Goal: Transaction & Acquisition: Purchase product/service

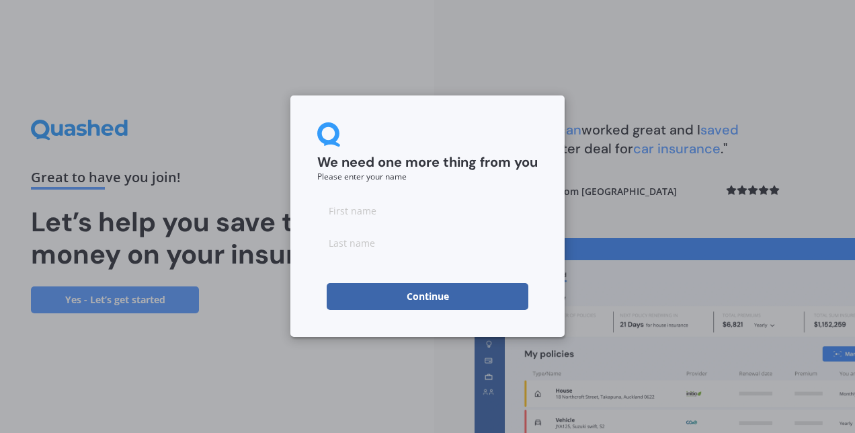
click at [397, 202] on input at bounding box center [427, 210] width 221 height 27
type input "[PERSON_NAME]"
click at [340, 238] on input at bounding box center [427, 242] width 221 height 27
type input "van [PERSON_NAME]"
click at [465, 186] on form "We need one more thing from you Please enter your name [PERSON_NAME] van [PERSO…" at bounding box center [427, 216] width 221 height 188
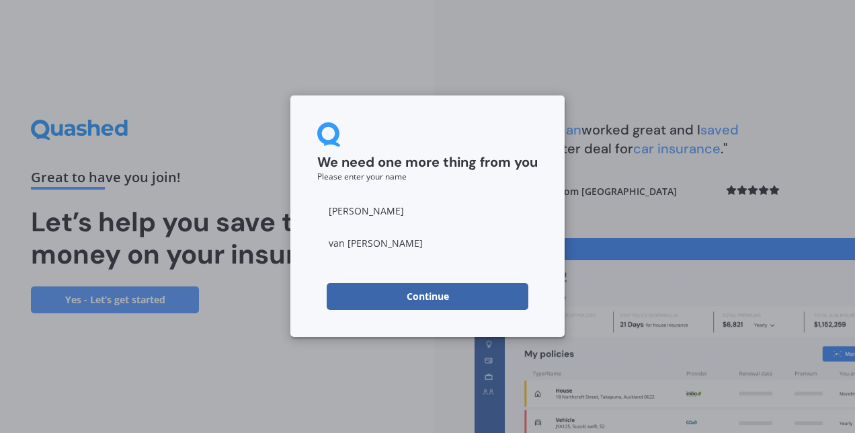
click at [416, 286] on button "Continue" at bounding box center [428, 296] width 202 height 27
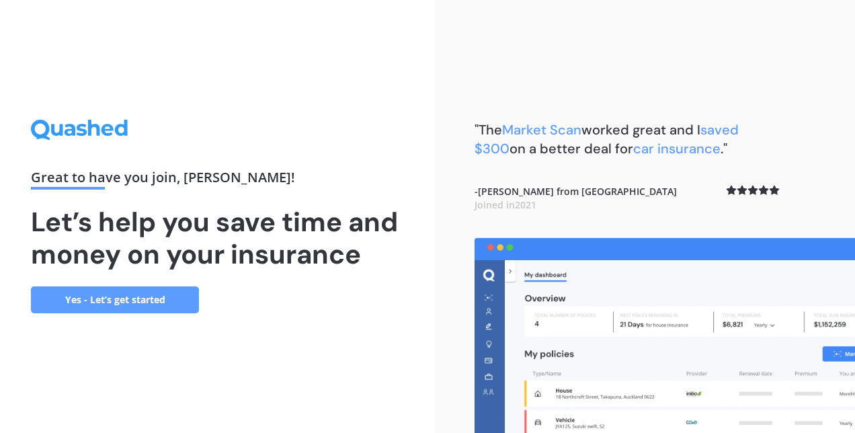
click at [84, 303] on link "Yes - Let’s get started" at bounding box center [115, 299] width 168 height 27
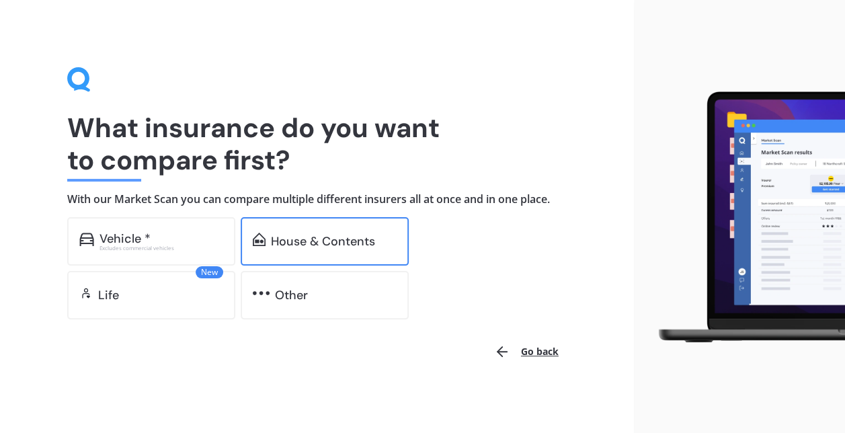
click at [307, 226] on div "House & Contents" at bounding box center [325, 241] width 168 height 48
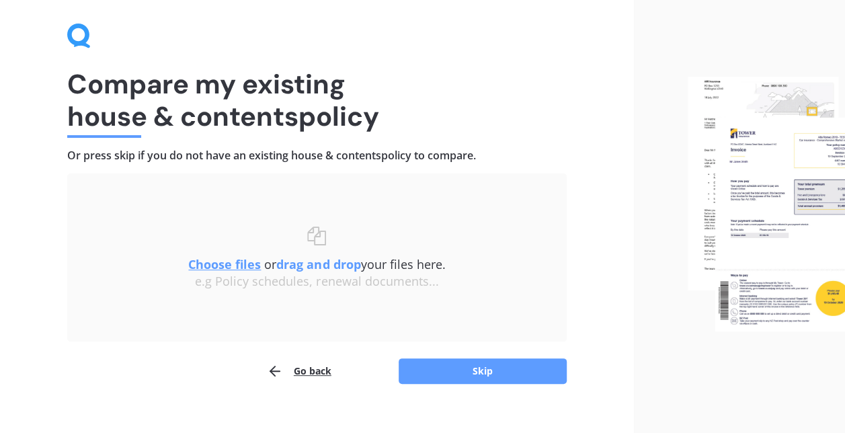
scroll to position [62, 0]
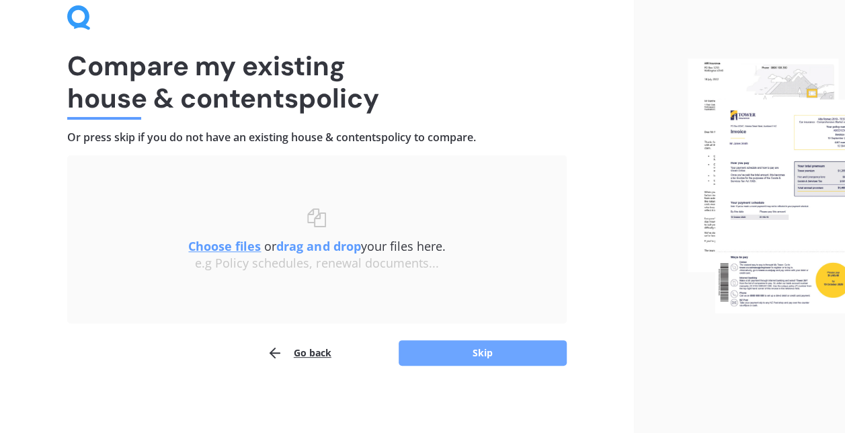
click at [463, 346] on button "Skip" at bounding box center [483, 353] width 168 height 26
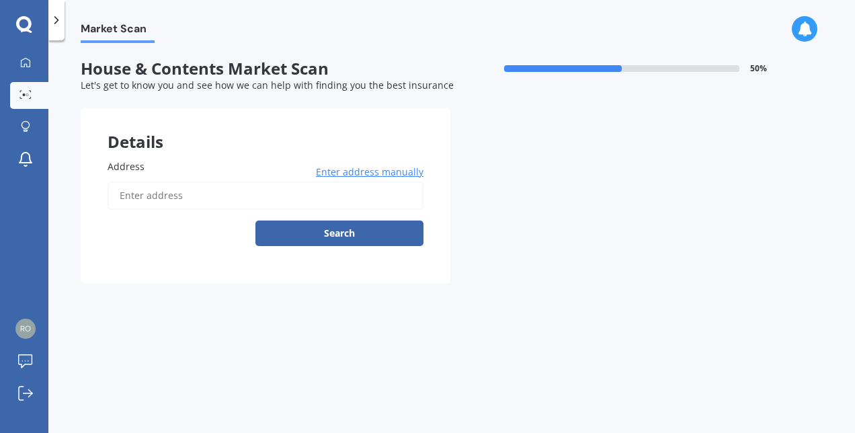
click at [174, 190] on input "Address" at bounding box center [266, 196] width 316 height 28
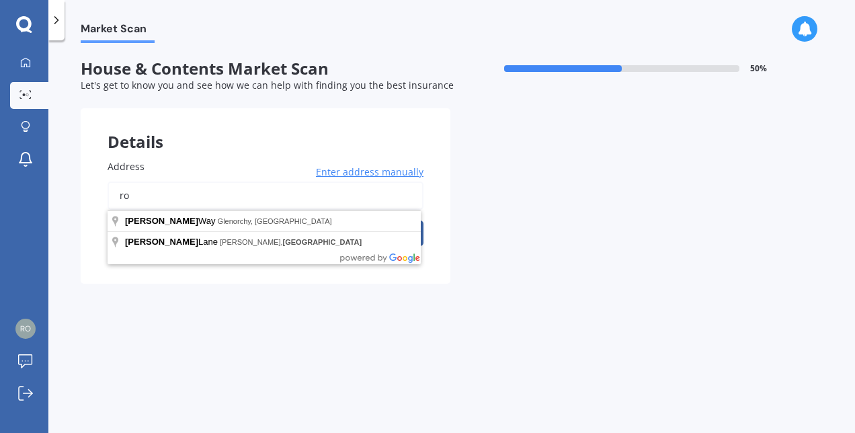
type input "r"
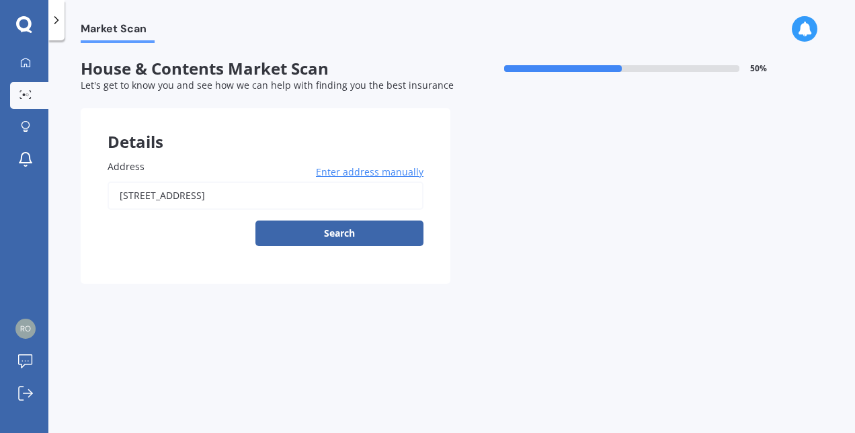
type input "[STREET_ADDRESS]"
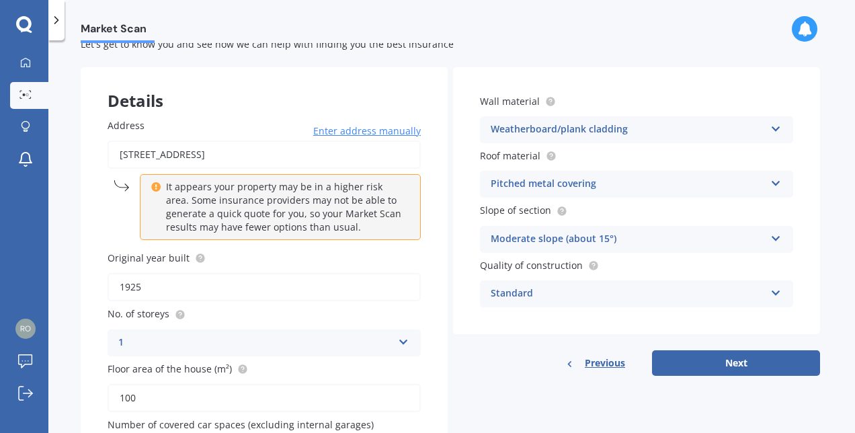
scroll to position [70, 0]
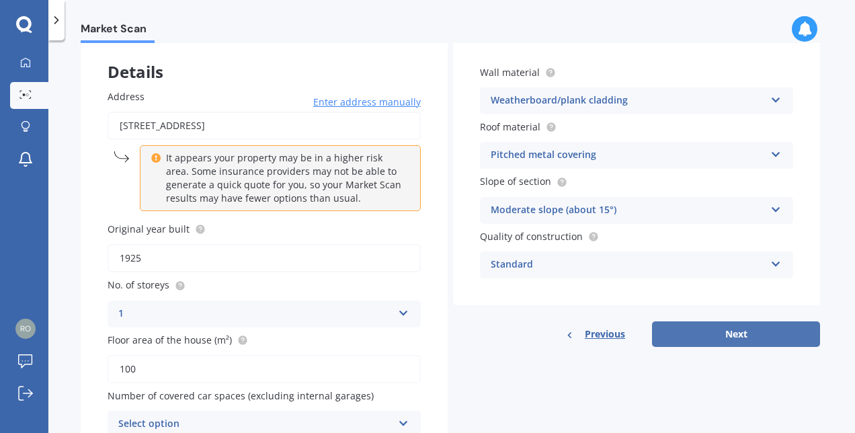
click at [755, 337] on button "Next" at bounding box center [736, 334] width 168 height 26
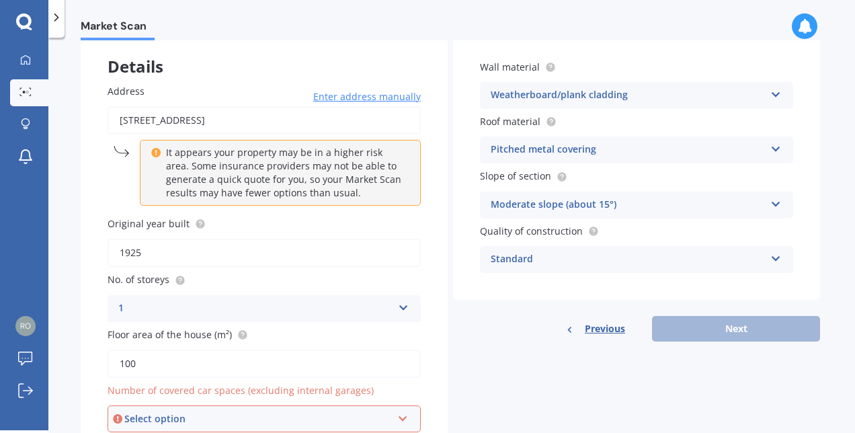
scroll to position [137, 0]
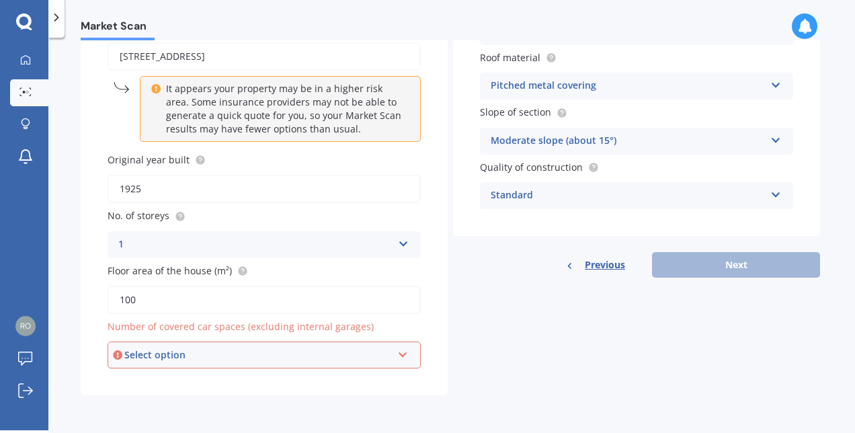
click at [377, 352] on div "Select option" at bounding box center [258, 355] width 268 height 15
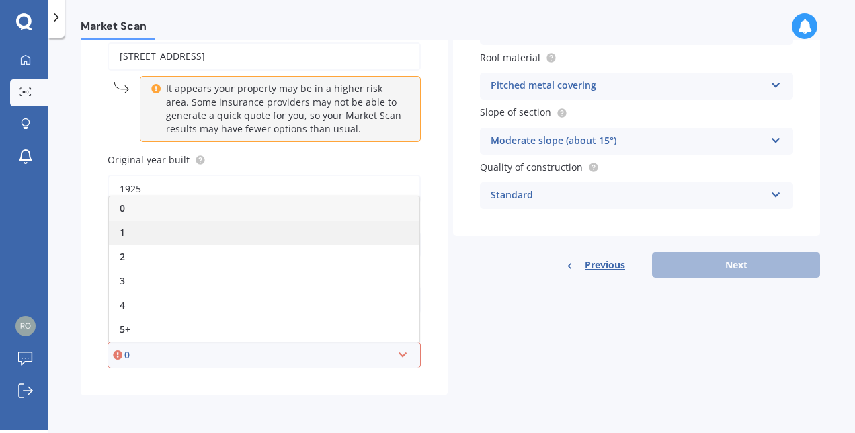
click at [169, 226] on div "1" at bounding box center [264, 233] width 311 height 24
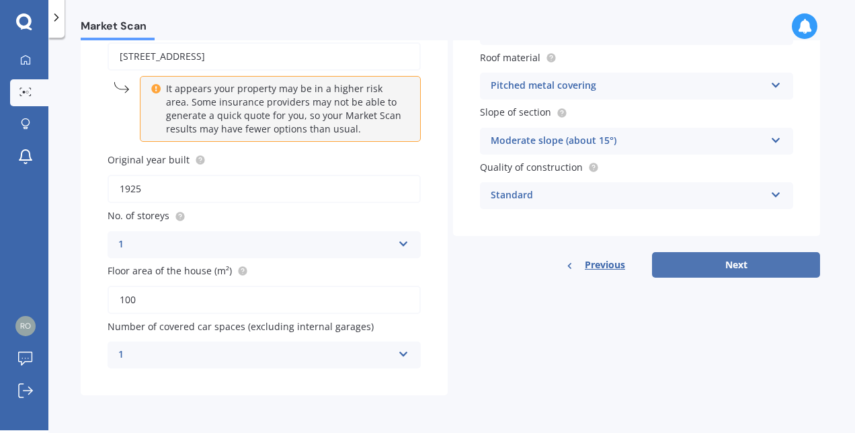
click at [769, 265] on button "Next" at bounding box center [736, 265] width 168 height 26
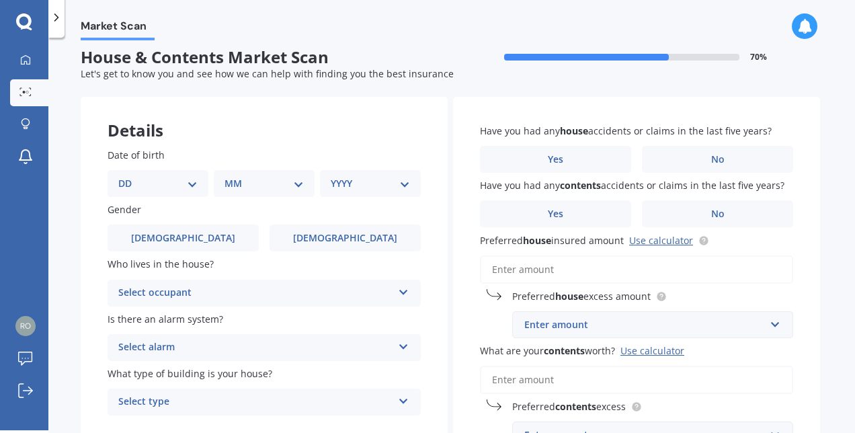
scroll to position [0, 0]
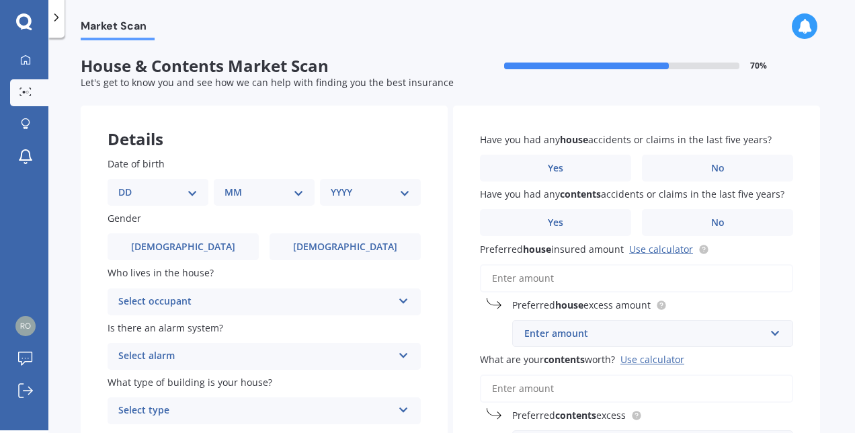
click at [188, 194] on select "DD 01 02 03 04 05 06 07 08 09 10 11 12 13 14 15 16 17 18 19 20 21 22 23 24 25 2…" at bounding box center [157, 192] width 79 height 15
select select "31"
click at [129, 185] on select "DD 01 02 03 04 05 06 07 08 09 10 11 12 13 14 15 16 17 18 19 20 21 22 23 24 25 2…" at bounding box center [157, 192] width 79 height 15
click at [258, 190] on select "MM 01 02 03 04 05 06 07 08 09 10 11 12" at bounding box center [267, 192] width 74 height 15
select select "10"
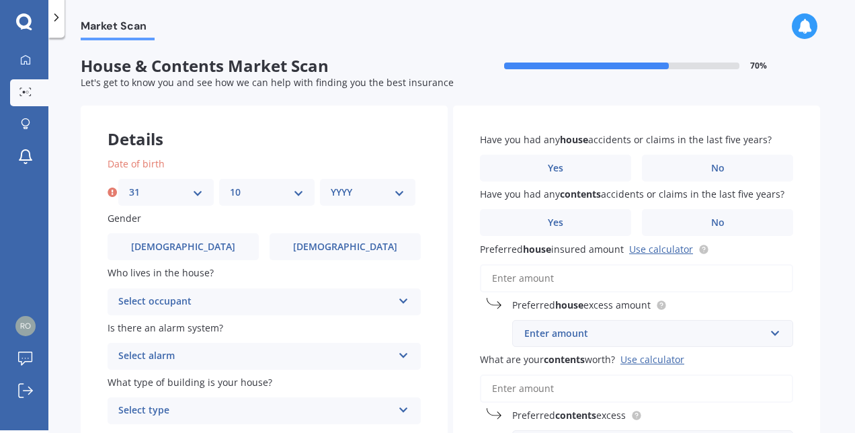
click at [230, 185] on select "MM 01 02 03 04 05 06 07 08 09 10 11 12" at bounding box center [267, 192] width 74 height 15
click at [345, 191] on select "YYYY 2009 2008 2007 2006 2005 2004 2003 2002 2001 2000 1999 1998 1997 1996 1995…" at bounding box center [368, 192] width 74 height 15
select select "1990"
click at [331, 185] on select "YYYY 2009 2008 2007 2006 2005 2004 2003 2002 2001 2000 1999 1998 1997 1996 1995…" at bounding box center [368, 192] width 74 height 15
click at [346, 252] on span "[DEMOGRAPHIC_DATA]" at bounding box center [345, 246] width 107 height 11
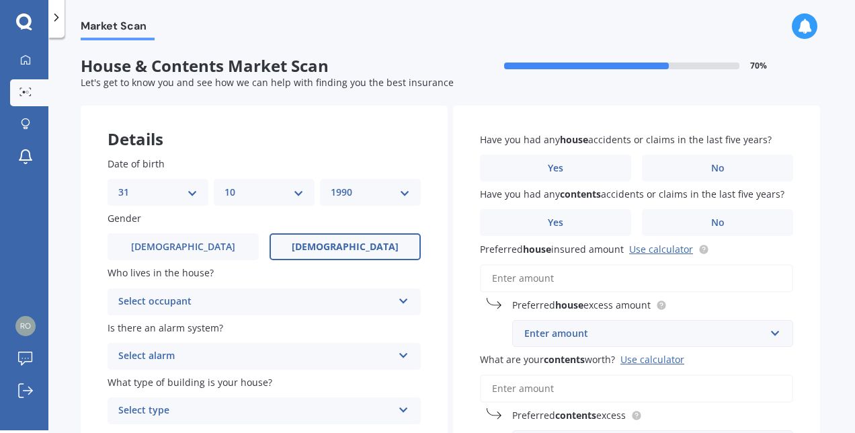
click at [0, 0] on input "[DEMOGRAPHIC_DATA]" at bounding box center [0, 0] width 0 height 0
click at [394, 302] on div "Select occupant Owner Owner + Boarder" at bounding box center [264, 302] width 313 height 27
click at [359, 291] on div "Owner Owner Owner + Boarder" at bounding box center [264, 302] width 313 height 27
click at [339, 296] on div "Select occupant" at bounding box center [258, 302] width 268 height 15
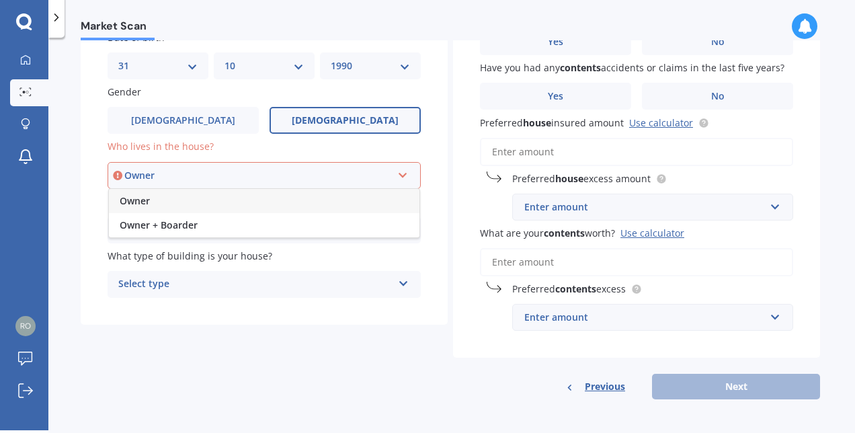
scroll to position [132, 0]
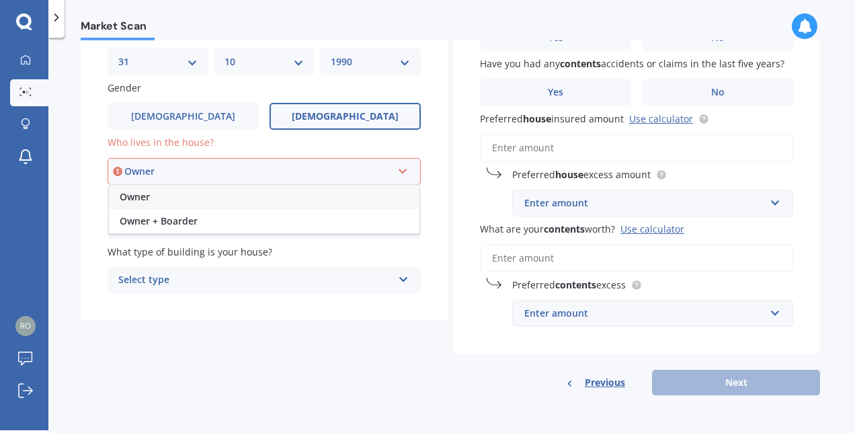
click at [142, 169] on div "Owner" at bounding box center [258, 171] width 268 height 15
click at [141, 169] on div "Select occupant" at bounding box center [258, 171] width 268 height 15
click at [132, 215] on span "Owner + Boarder" at bounding box center [159, 221] width 78 height 13
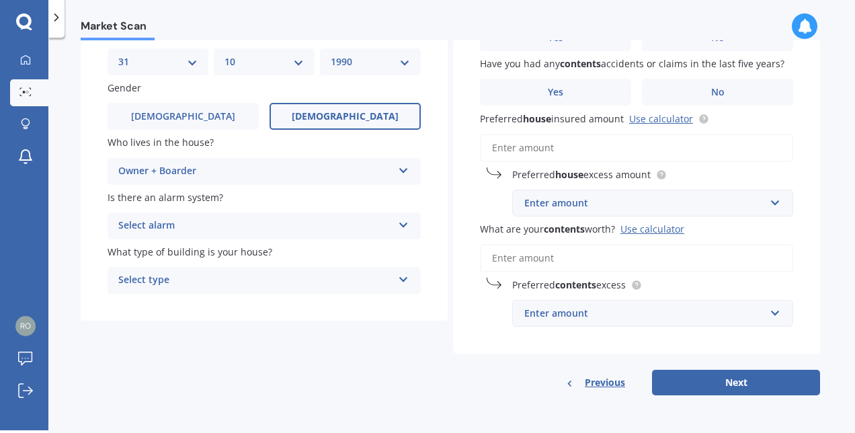
click at [181, 218] on div "Select alarm" at bounding box center [255, 226] width 274 height 16
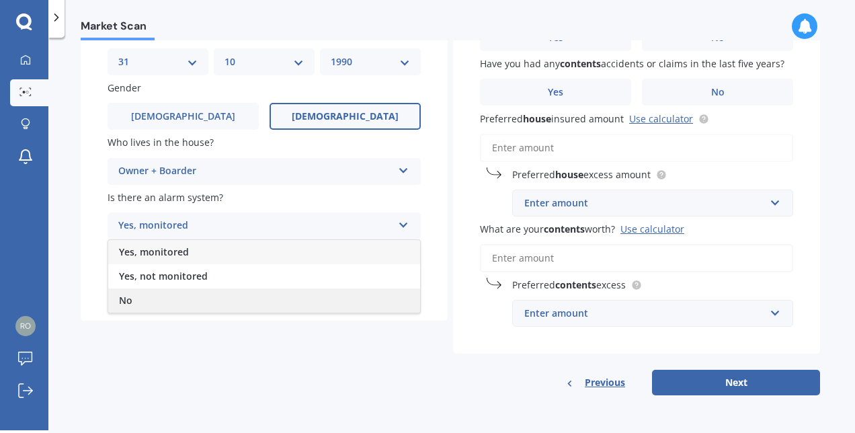
click at [145, 302] on div "No" at bounding box center [264, 301] width 312 height 24
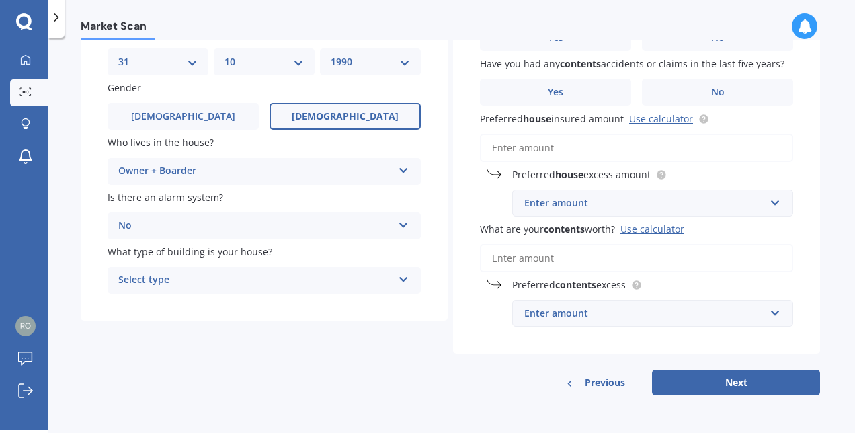
click at [152, 278] on div "Select type" at bounding box center [255, 280] width 274 height 16
click at [147, 305] on span "Freestanding" at bounding box center [149, 306] width 60 height 13
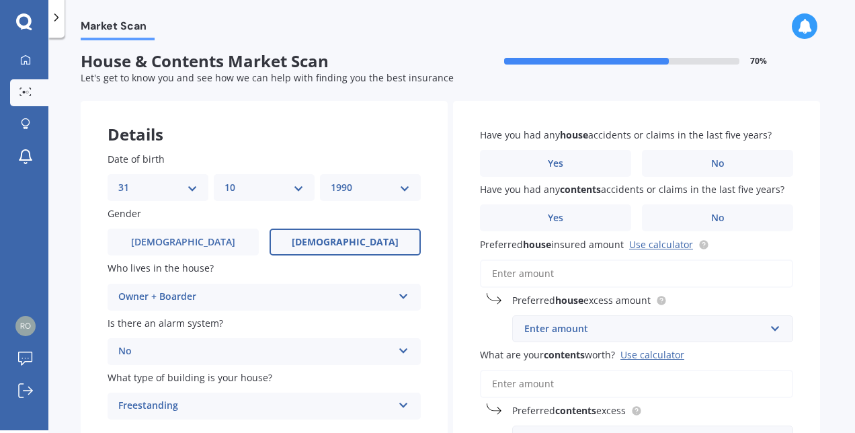
scroll to position [0, 0]
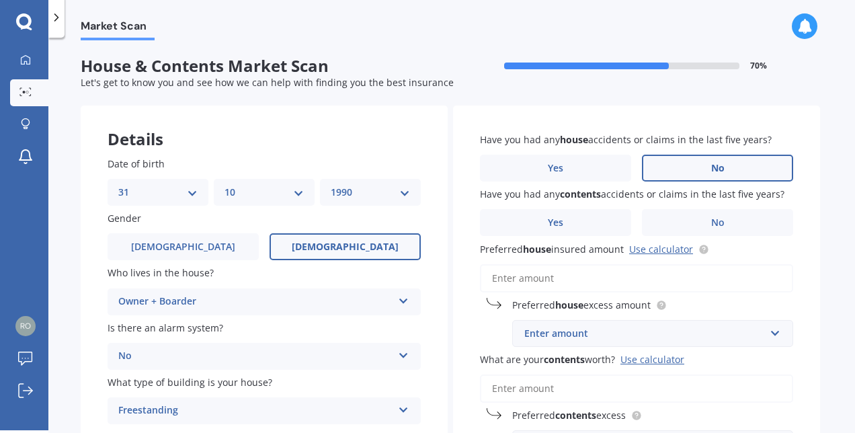
click at [748, 168] on label "No" at bounding box center [717, 168] width 151 height 27
click at [0, 0] on input "No" at bounding box center [0, 0] width 0 height 0
click at [694, 215] on label "No" at bounding box center [717, 222] width 151 height 27
click at [0, 0] on input "No" at bounding box center [0, 0] width 0 height 0
click at [592, 332] on div "Enter amount" at bounding box center [645, 333] width 241 height 15
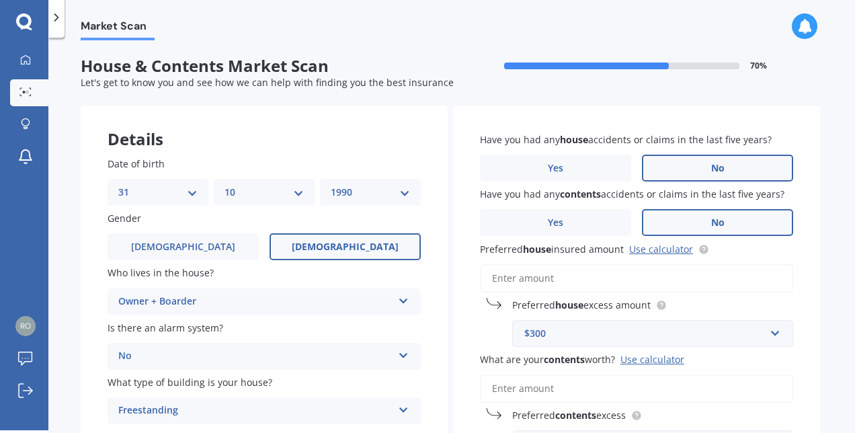
click at [469, 318] on div "Have you had any house accidents or claims in the last five years? Yes No Have …" at bounding box center [636, 295] width 367 height 379
click at [649, 254] on link "Use calculator" at bounding box center [661, 249] width 64 height 13
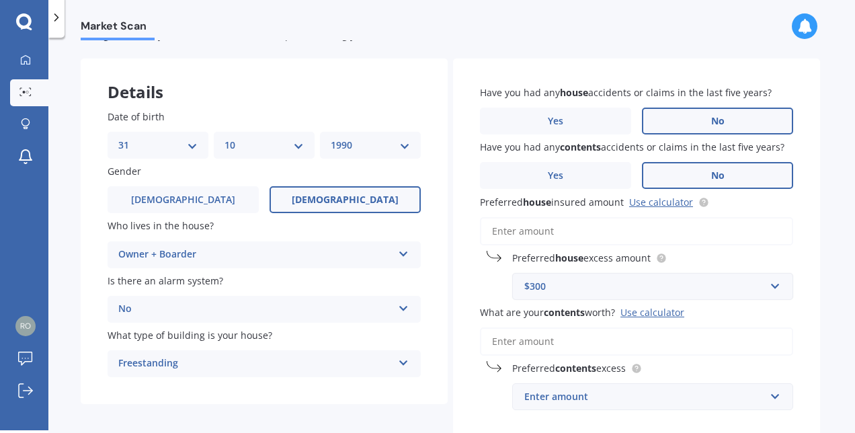
scroll to position [132, 0]
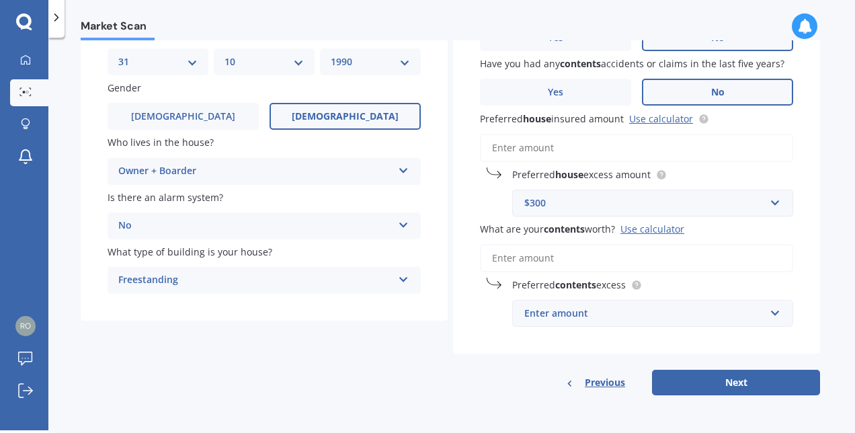
click at [543, 306] on div "Enter amount" at bounding box center [645, 313] width 241 height 15
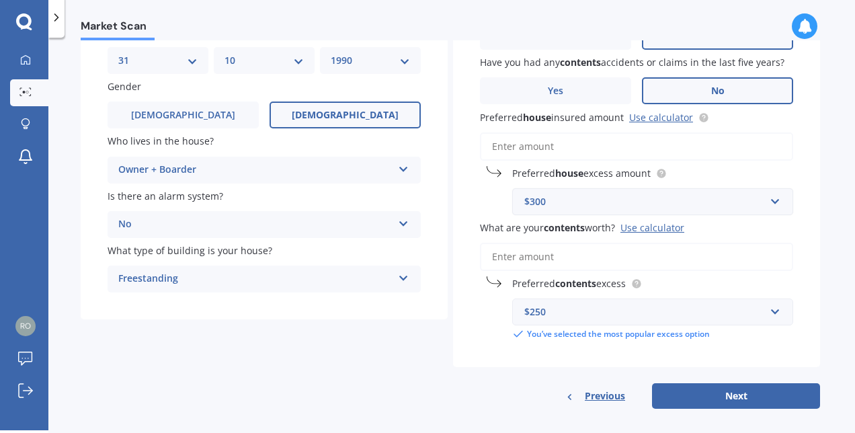
click at [481, 323] on div "Preferred contents excess $250 $250 $300 $400 $500 $750 $1,000 $2,000 You’ve se…" at bounding box center [636, 308] width 313 height 64
click at [521, 254] on input "What are your contents worth? Use calculator" at bounding box center [636, 257] width 313 height 28
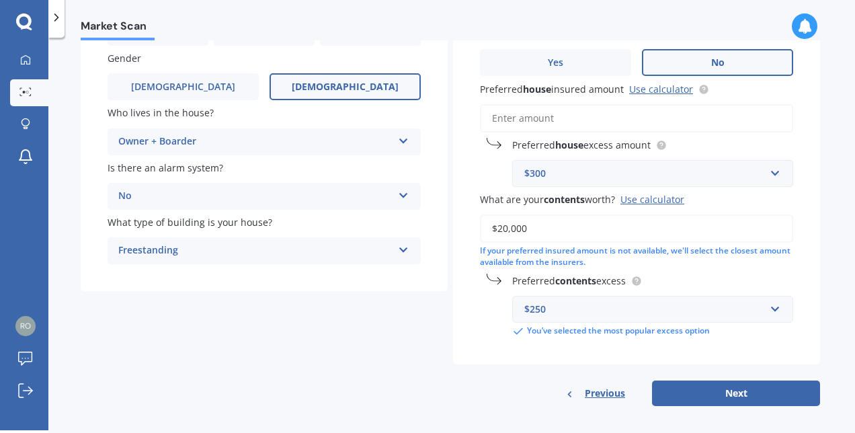
scroll to position [172, 0]
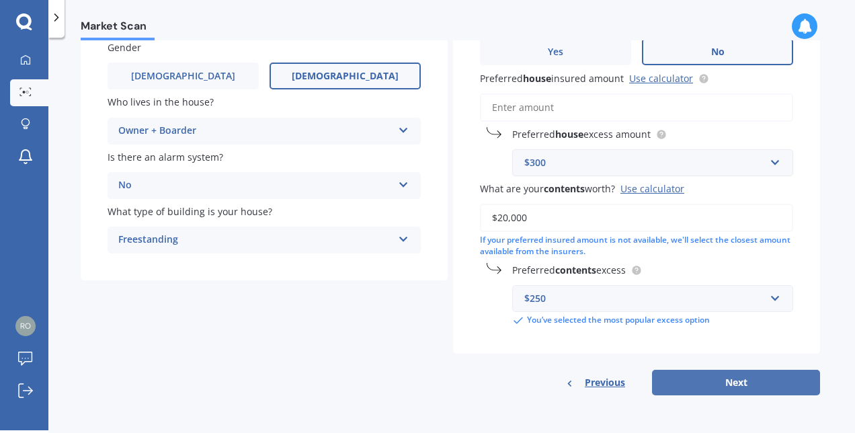
type input "$20,000"
click at [760, 377] on button "Next" at bounding box center [736, 383] width 168 height 26
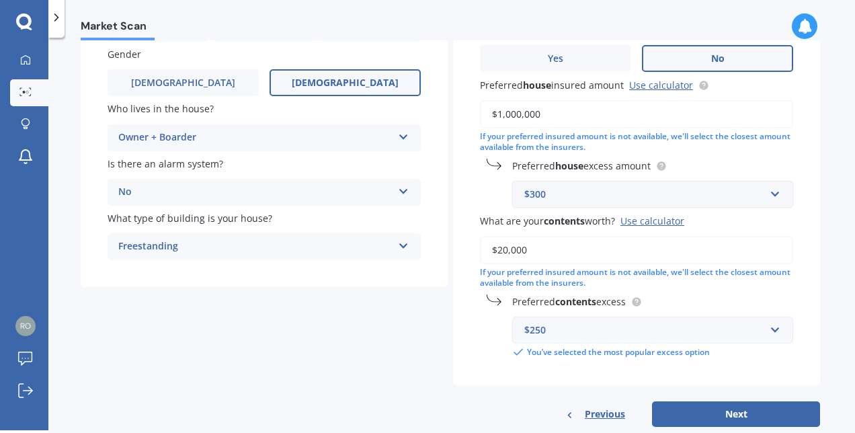
scroll to position [197, 0]
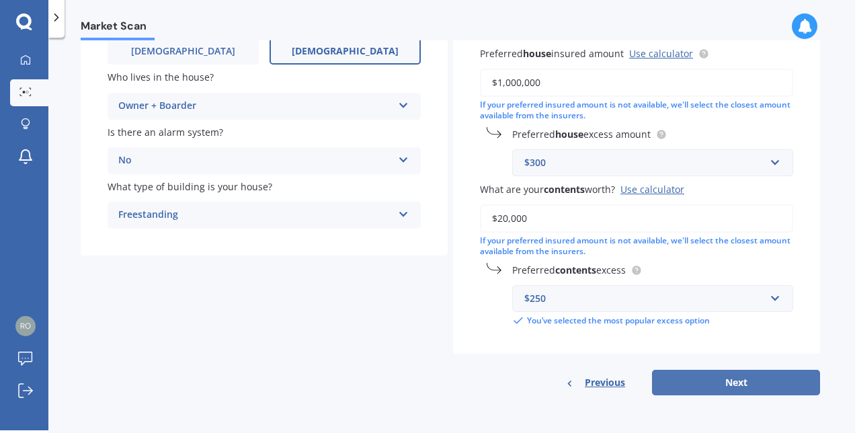
type input "$1,000,000"
click at [769, 382] on button "Next" at bounding box center [736, 383] width 168 height 26
select select "31"
select select "10"
select select "1990"
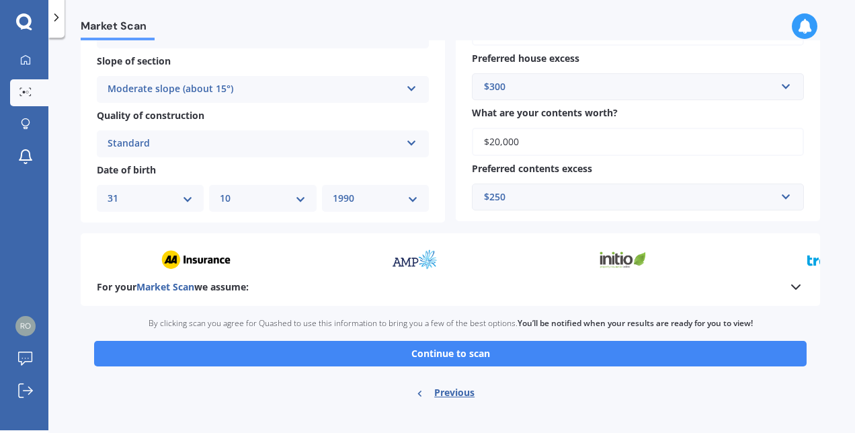
scroll to position [469, 0]
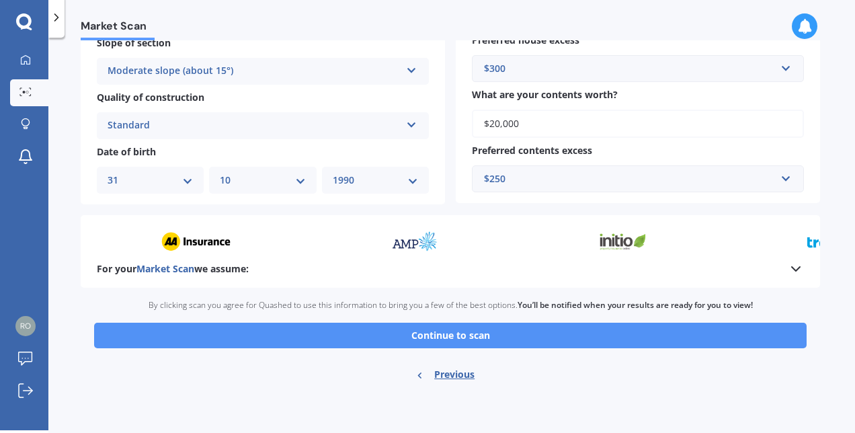
click at [375, 335] on button "Continue to scan" at bounding box center [450, 336] width 713 height 26
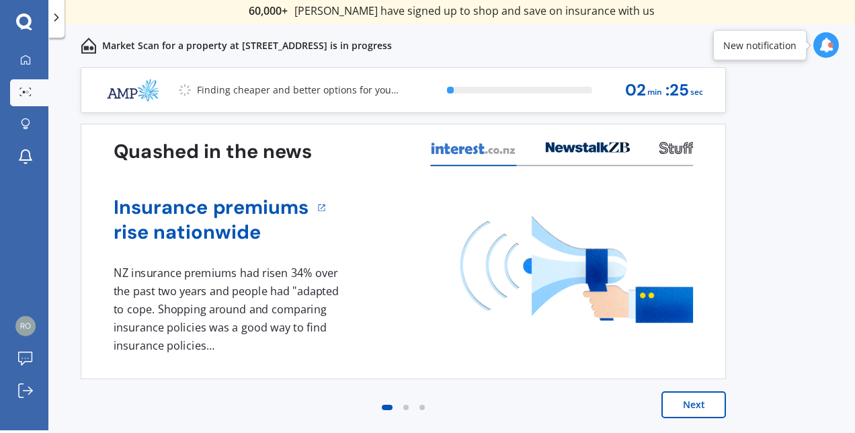
scroll to position [1, 0]
